Goal: Task Accomplishment & Management: Manage account settings

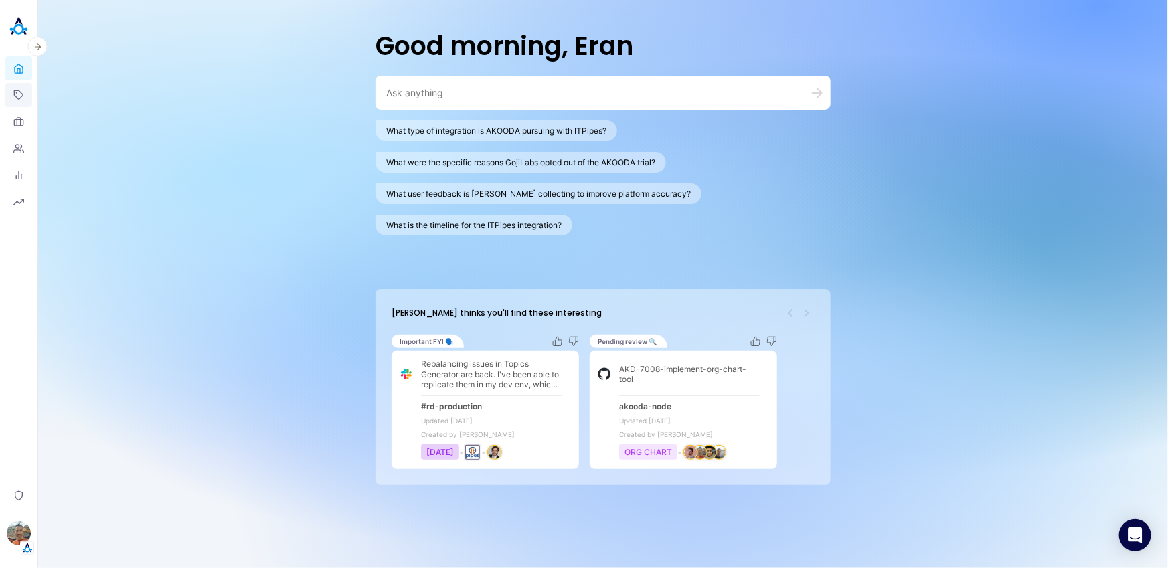
click at [18, 96] on icon at bounding box center [18, 95] width 11 height 11
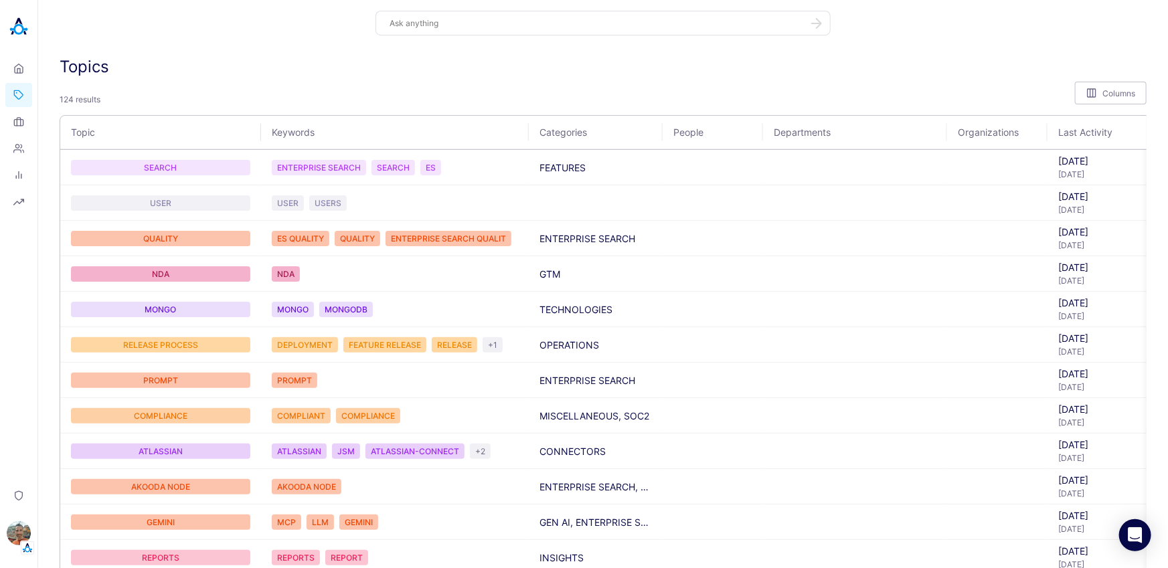
click at [753, 73] on div "Topics" at bounding box center [603, 66] width 1087 height 19
click at [22, 458] on img "button" at bounding box center [19, 533] width 24 height 24
click at [87, 458] on link "Settings" at bounding box center [92, 507] width 99 height 21
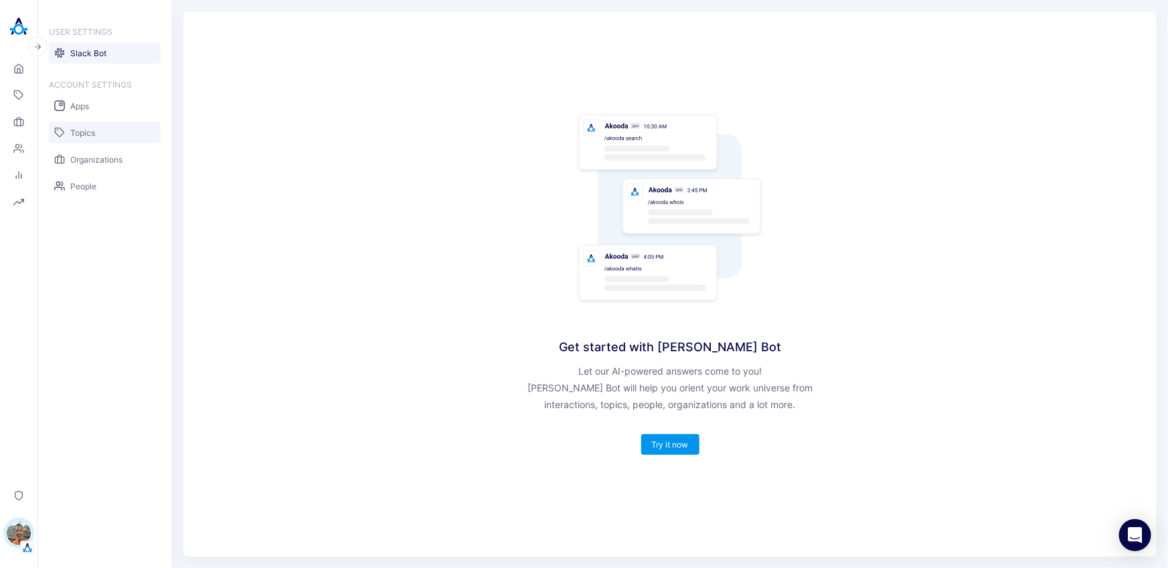
click at [93, 136] on span "Topics" at bounding box center [82, 133] width 25 height 10
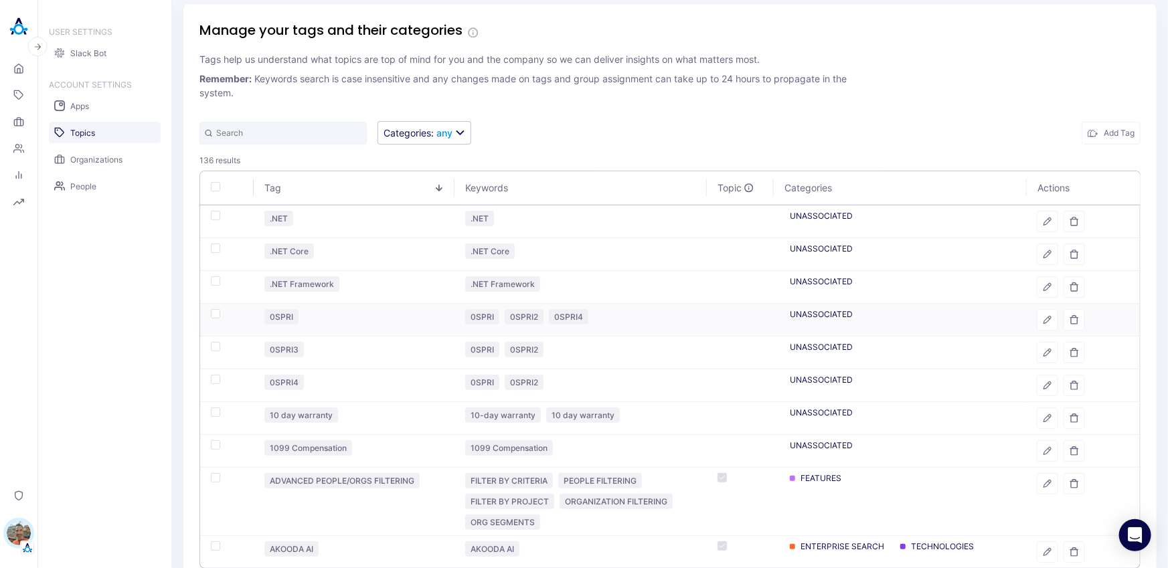
scroll to position [9, 0]
click at [803, 379] on icon "button" at bounding box center [1046, 383] width 9 height 9
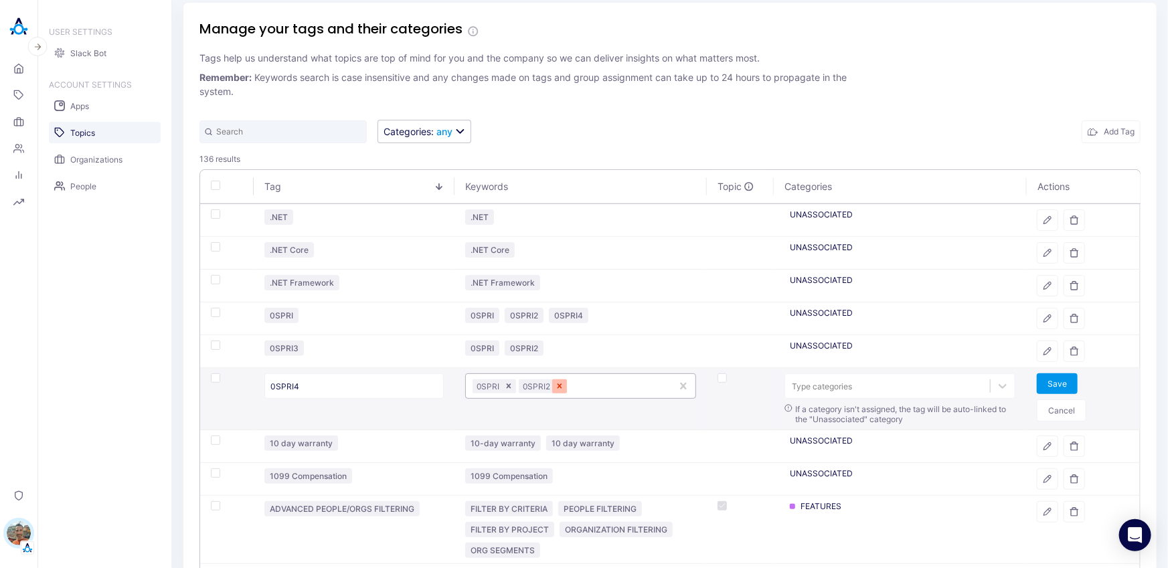
click at [561, 386] on icon "Remove 0SPRI2" at bounding box center [559, 385] width 9 height 9
click at [803, 381] on button "Save" at bounding box center [1056, 383] width 41 height 21
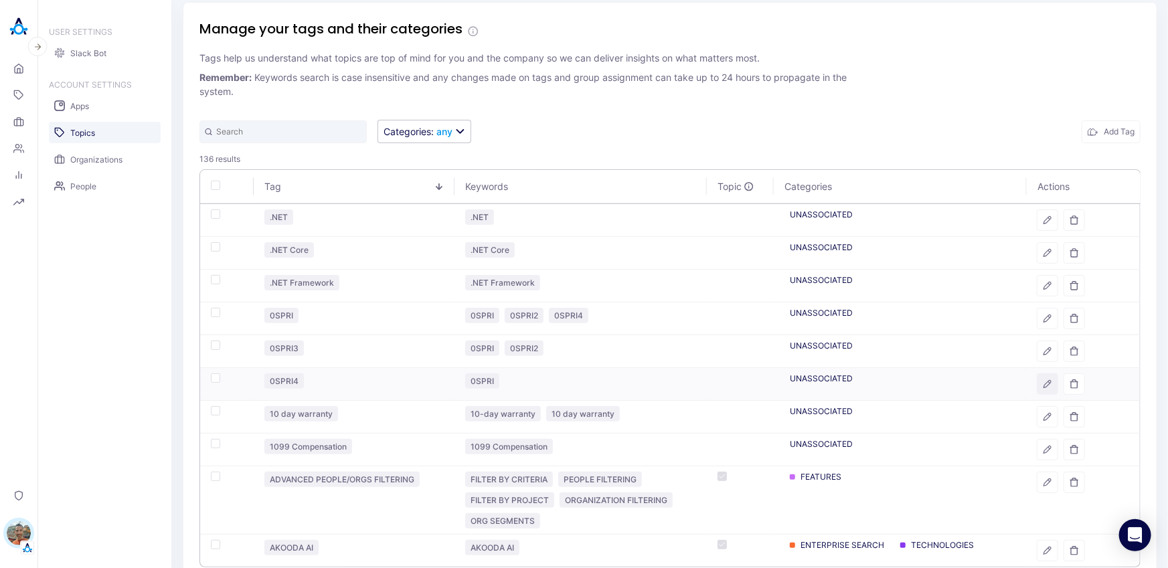
click at [803, 383] on icon "button" at bounding box center [1046, 383] width 9 height 9
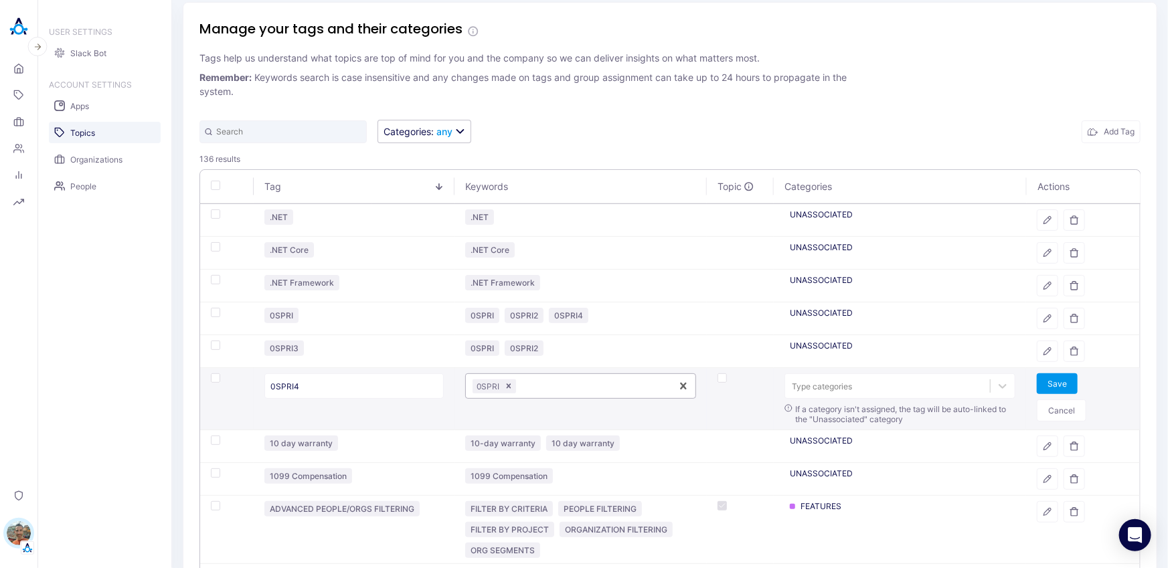
click at [616, 387] on div at bounding box center [592, 386] width 146 height 13
type input "ד"
type input "OSPRI5"
click at [513, 419] on span "OSPRI5" at bounding box center [514, 419] width 29 height 10
click at [803, 382] on button "Save" at bounding box center [1056, 383] width 41 height 21
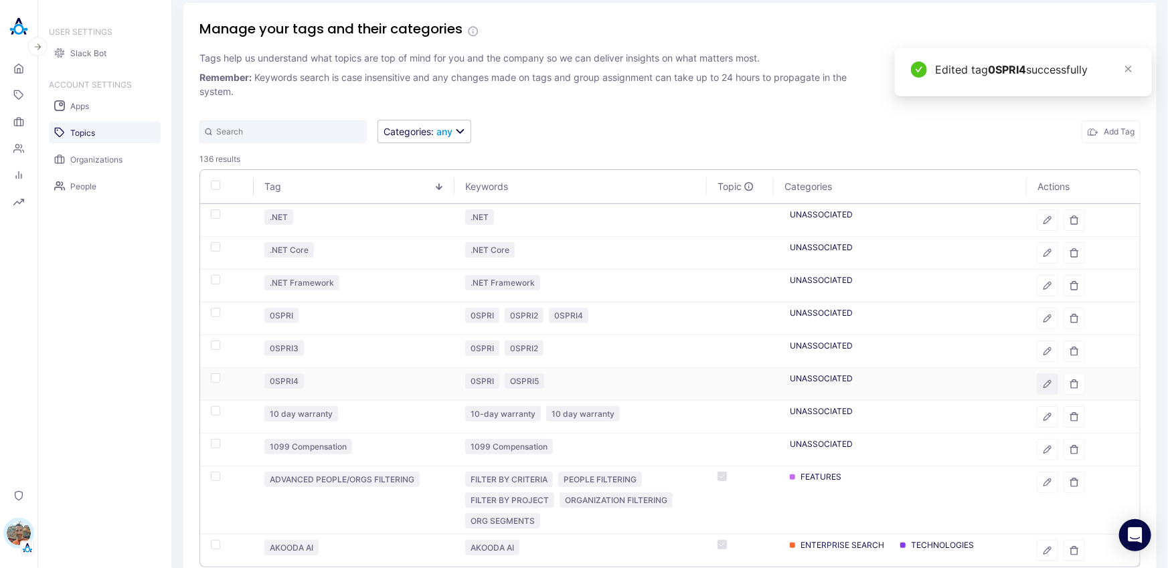
click at [803, 383] on icon "button" at bounding box center [1047, 384] width 7 height 7
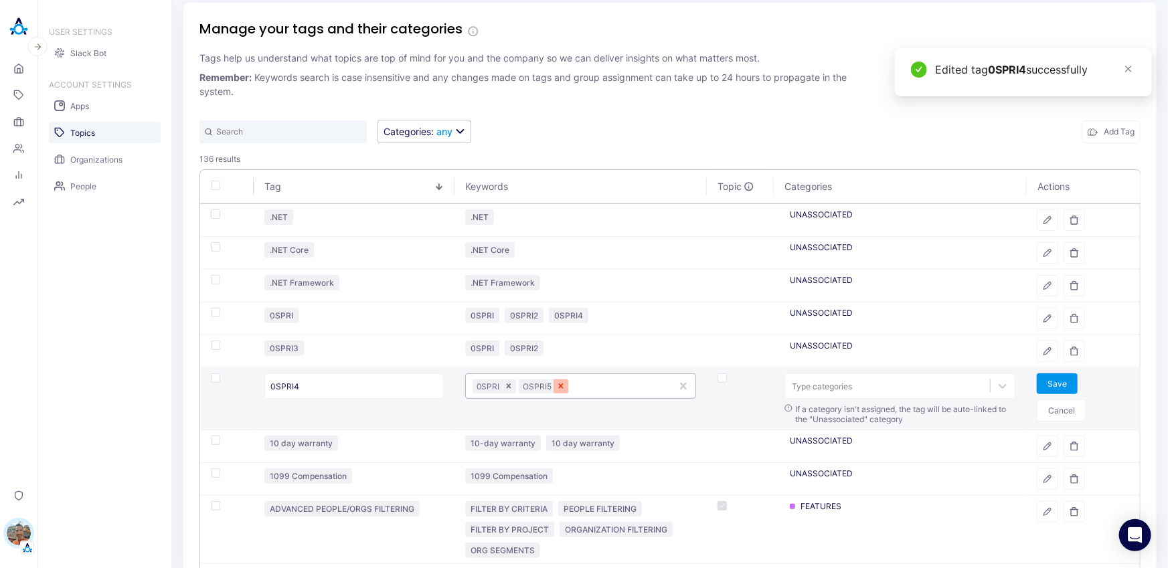
click at [563, 384] on icon "Remove OSPRI5" at bounding box center [560, 385] width 9 height 9
click at [803, 381] on button "Save" at bounding box center [1056, 383] width 41 height 21
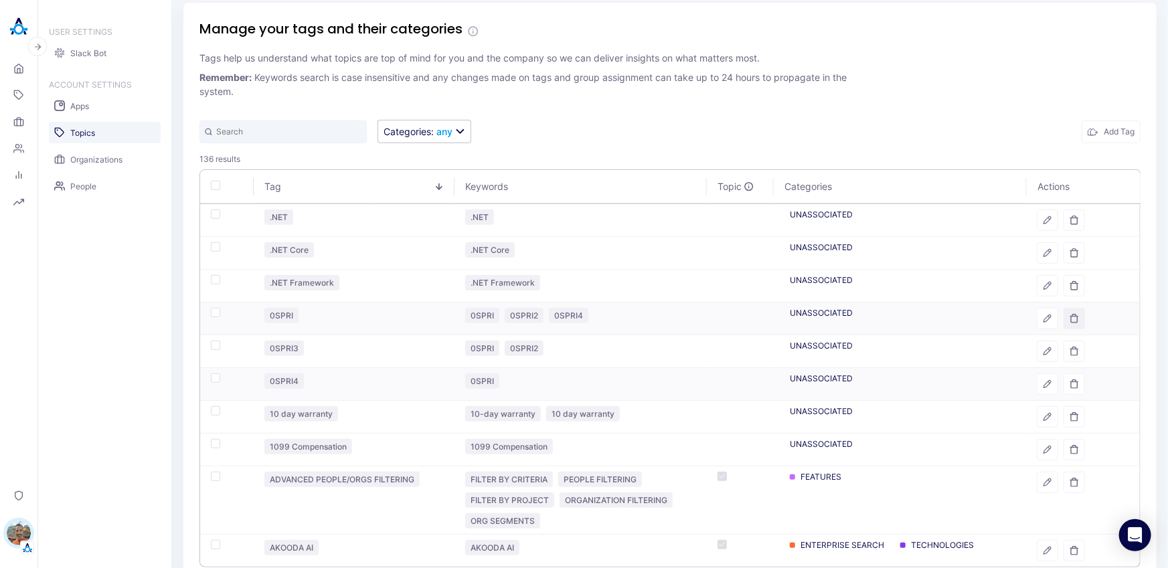
click at [803, 317] on icon "button" at bounding box center [1073, 318] width 9 height 9
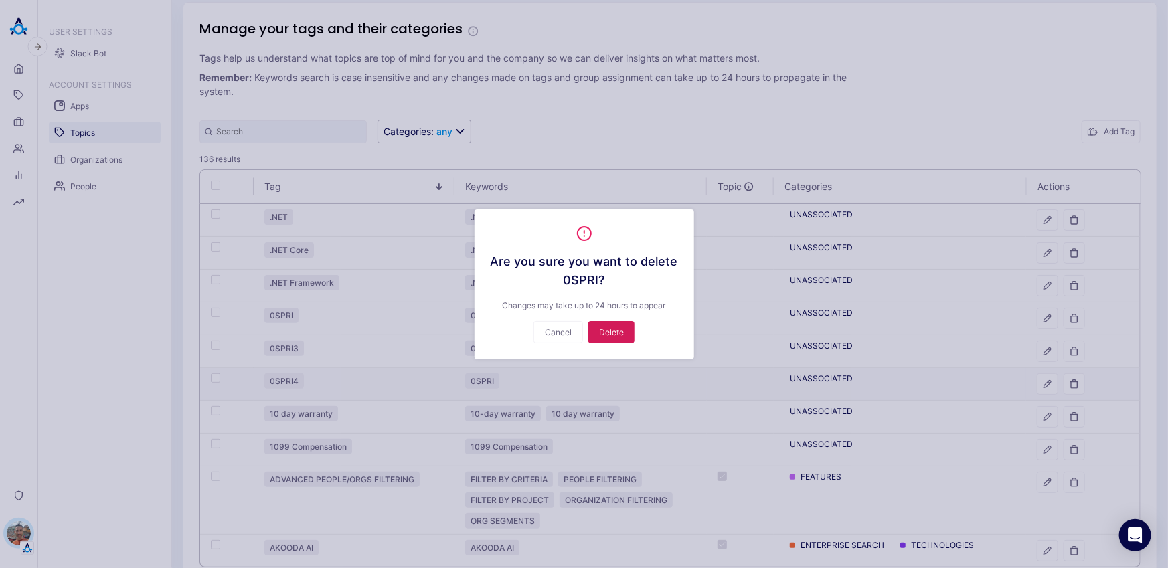
click at [601, 330] on button "Delete" at bounding box center [611, 332] width 46 height 22
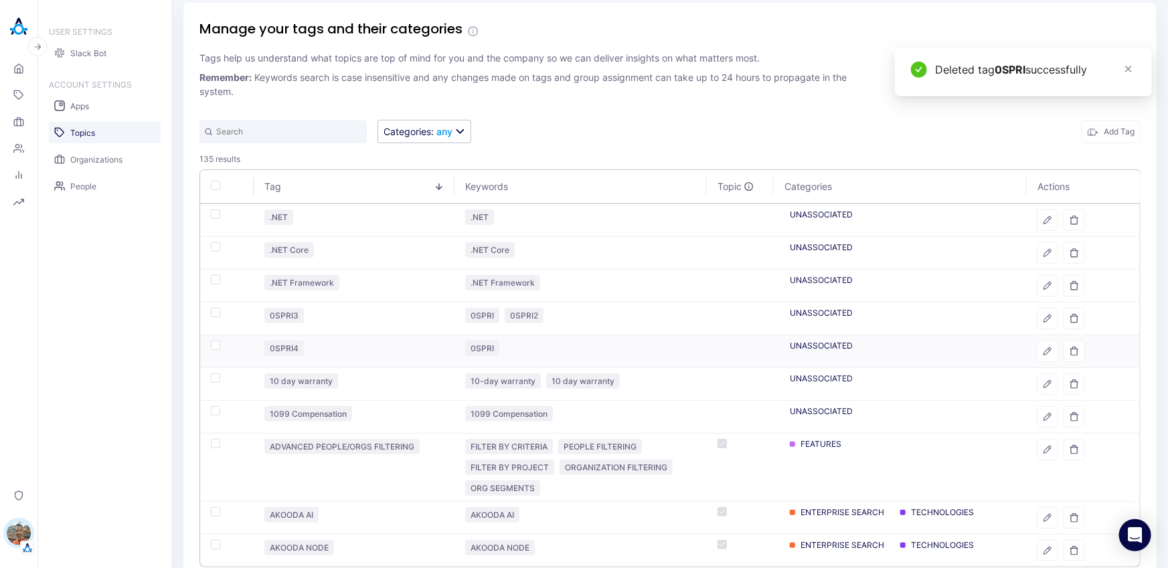
click at [24, 21] on img at bounding box center [18, 26] width 27 height 27
